Goal: Task Accomplishment & Management: Complete application form

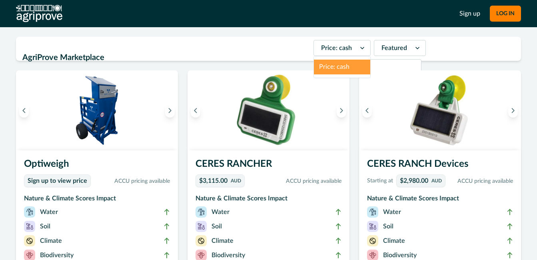
click at [330, 52] on div at bounding box center [336, 47] width 31 height 11
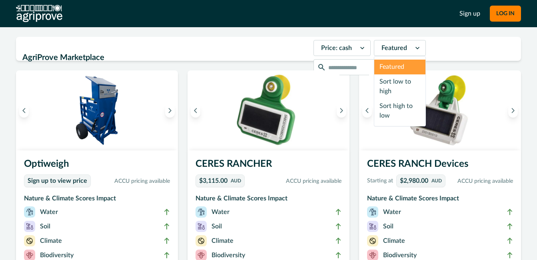
click at [383, 52] on div at bounding box center [395, 47] width 26 height 11
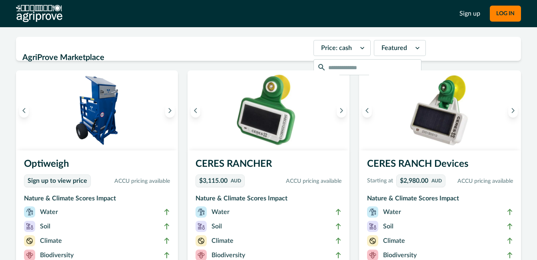
click at [220, 50] on h2 "AgriProve Marketplace" at bounding box center [165, 57] width 287 height 15
click at [498, 16] on button "LOG IN" at bounding box center [505, 14] width 31 height 16
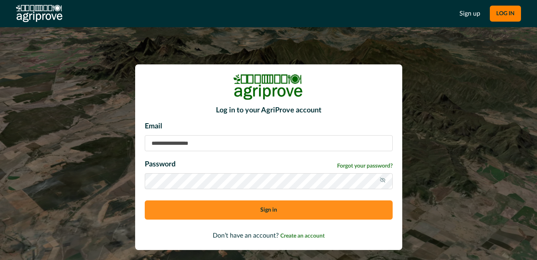
click at [174, 144] on input at bounding box center [269, 143] width 248 height 16
type input "**********"
click at [259, 212] on button "Sign in" at bounding box center [269, 209] width 248 height 19
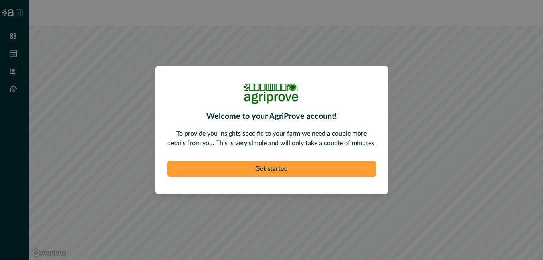
click at [352, 166] on button "Get started" at bounding box center [271, 169] width 209 height 16
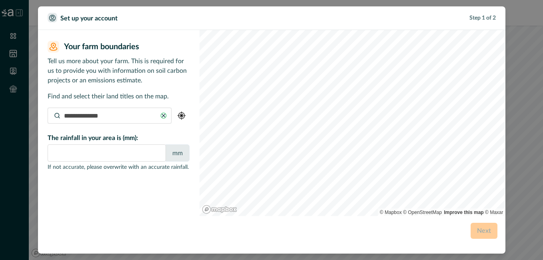
type input "*"
click at [140, 116] on input at bounding box center [110, 116] width 124 height 16
click at [493, 19] on p "Step 1 of 2" at bounding box center [483, 18] width 26 height 8
click at [513, 29] on div "Set up your account Step 1 of 2 Your farm boundaries Your farm boundaries Tell …" at bounding box center [271, 130] width 543 height 260
